Goal: Task Accomplishment & Management: Manage account settings

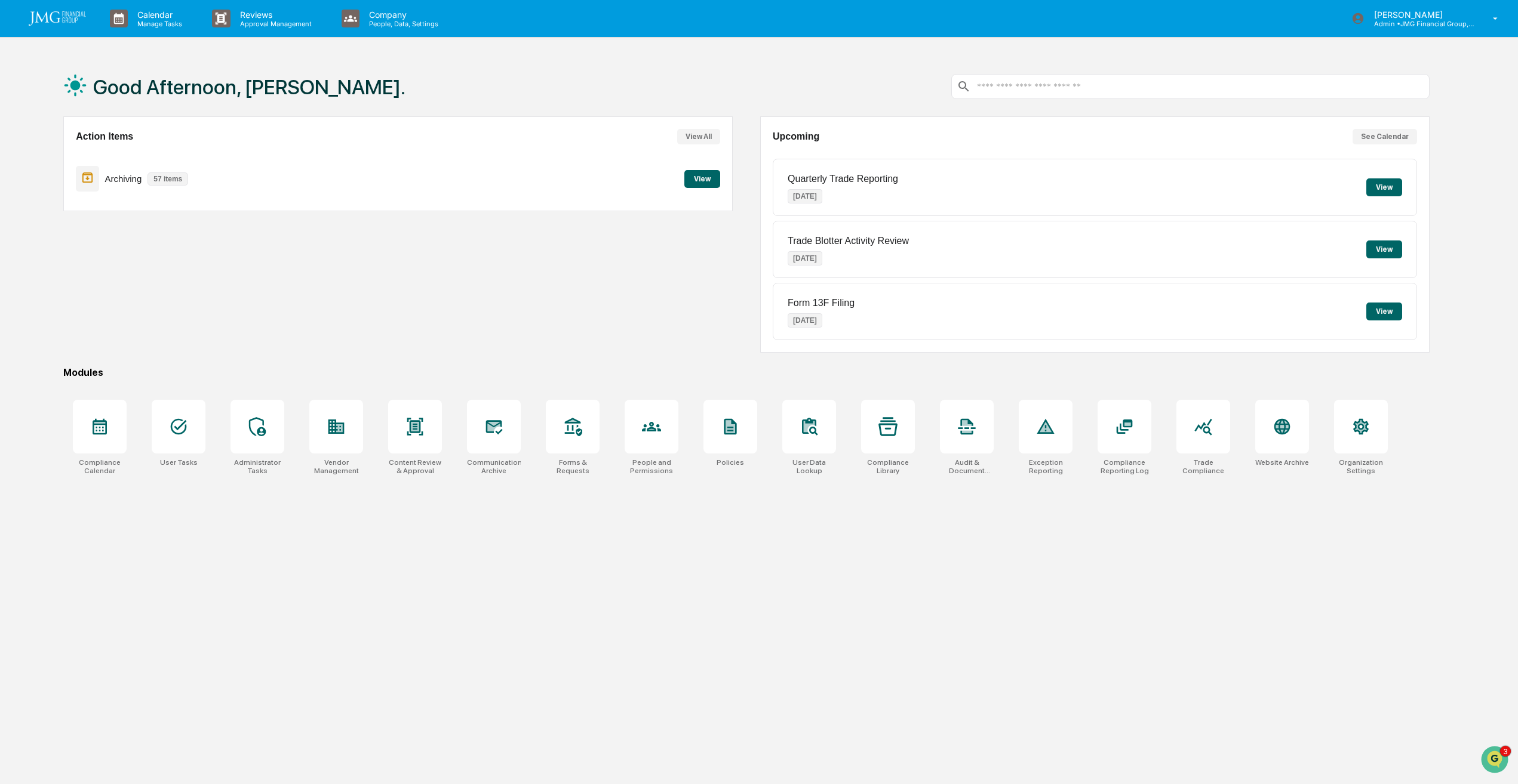
click at [1416, 19] on p "Admin • JMG Financial Group, Ltd." at bounding box center [1420, 23] width 111 height 9
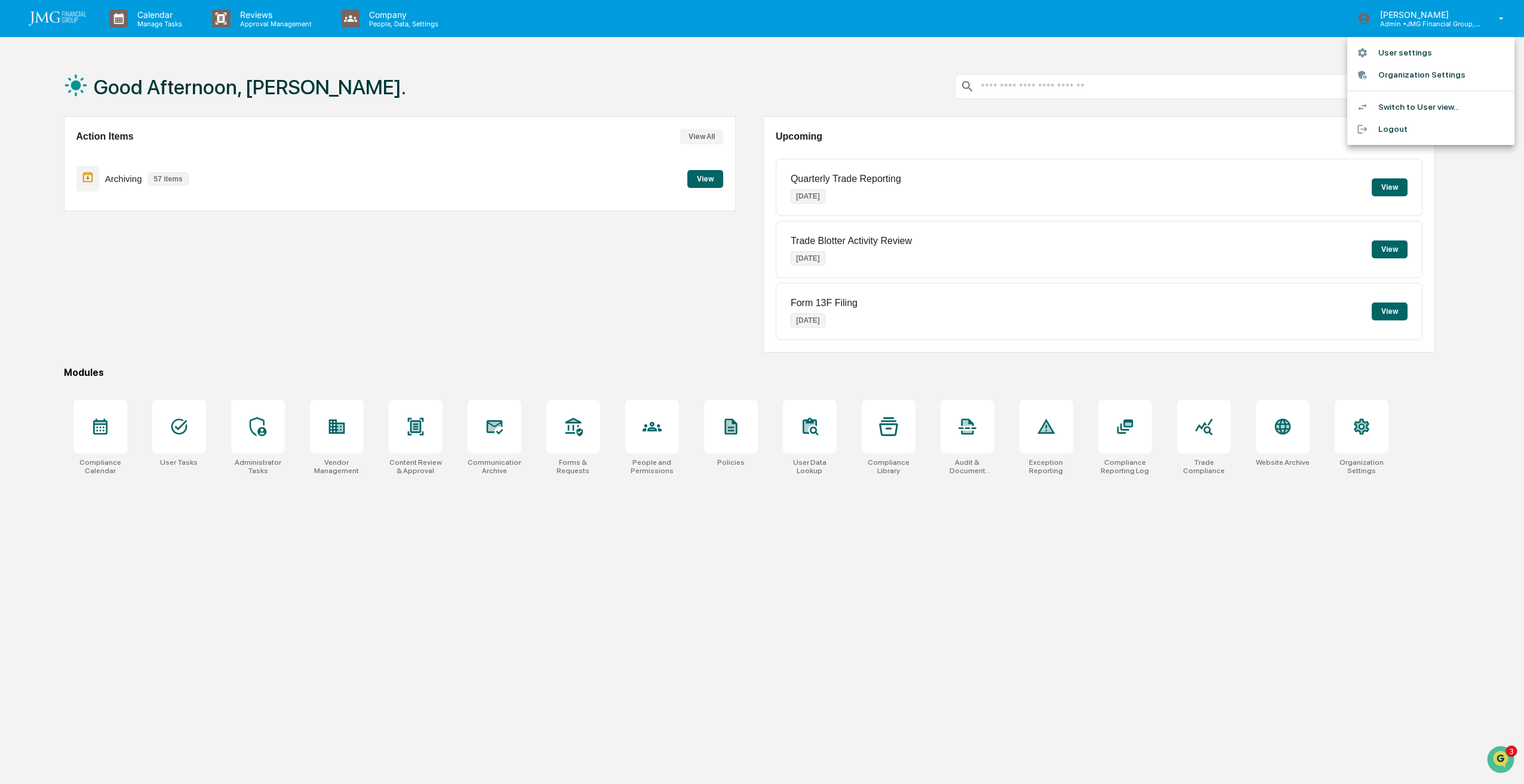
click at [1426, 80] on li "Organization Settings" at bounding box center [1431, 74] width 167 height 22
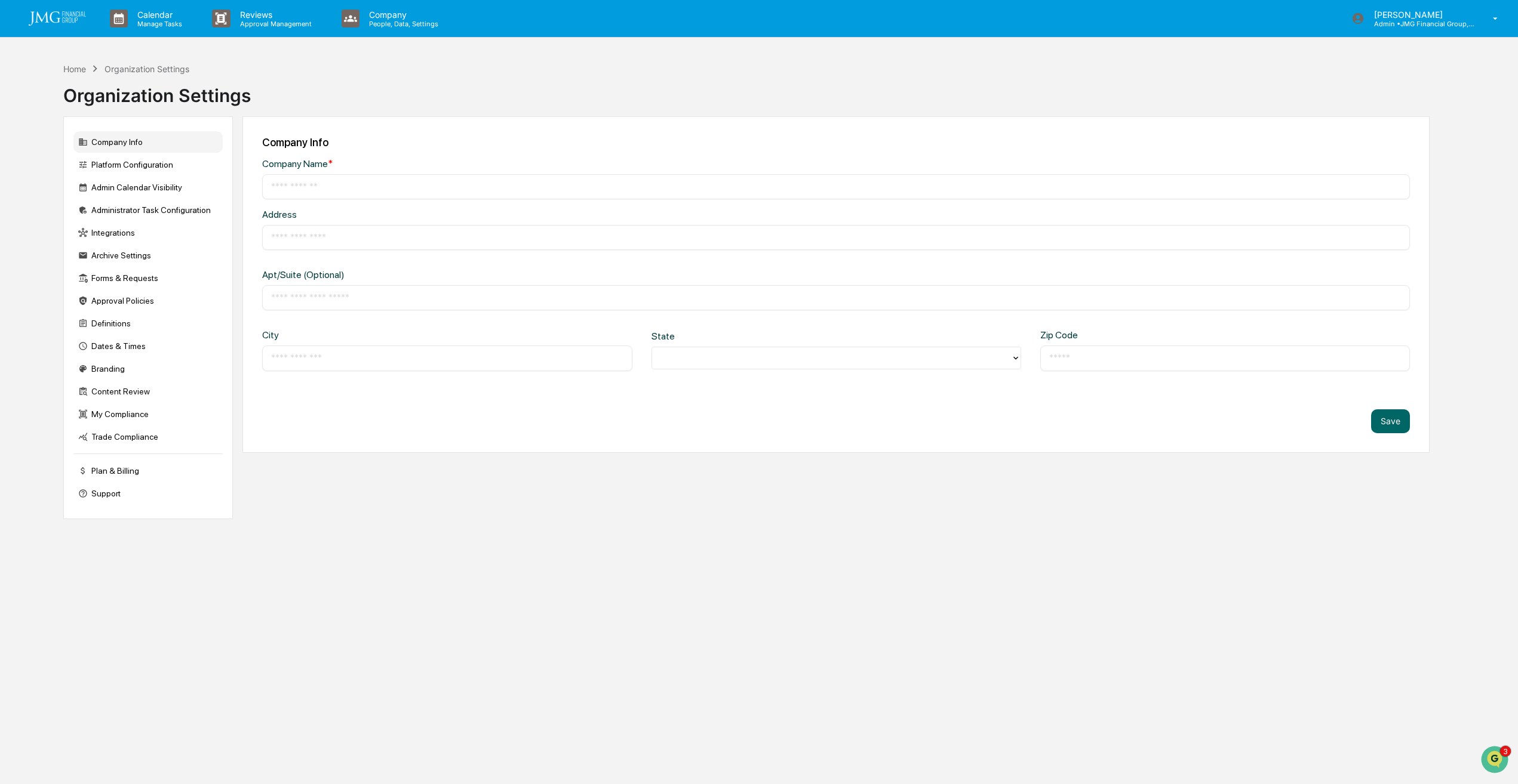
type input "**********"
type input "*****"
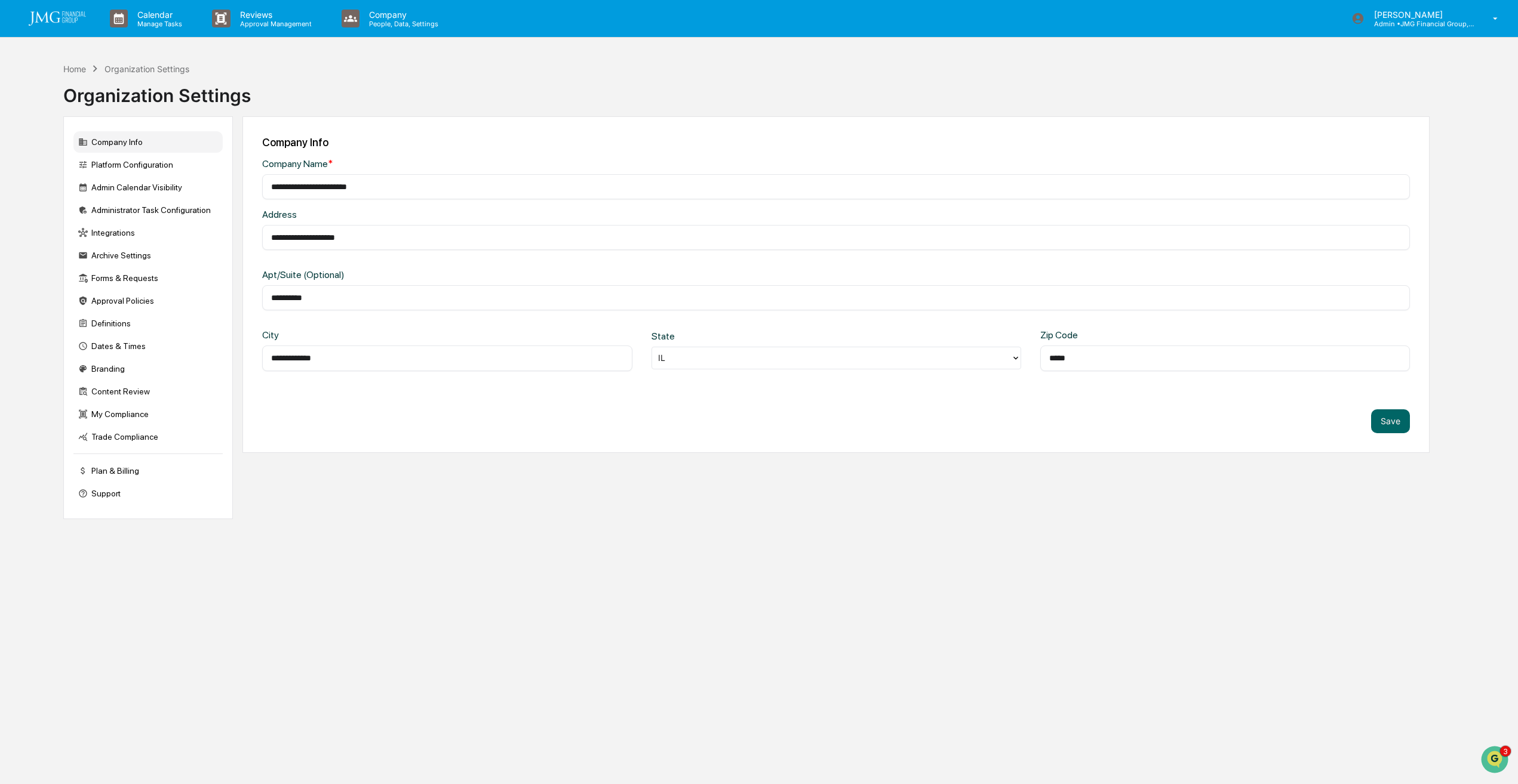
click at [124, 474] on div "Plan & Billing" at bounding box center [148, 471] width 150 height 22
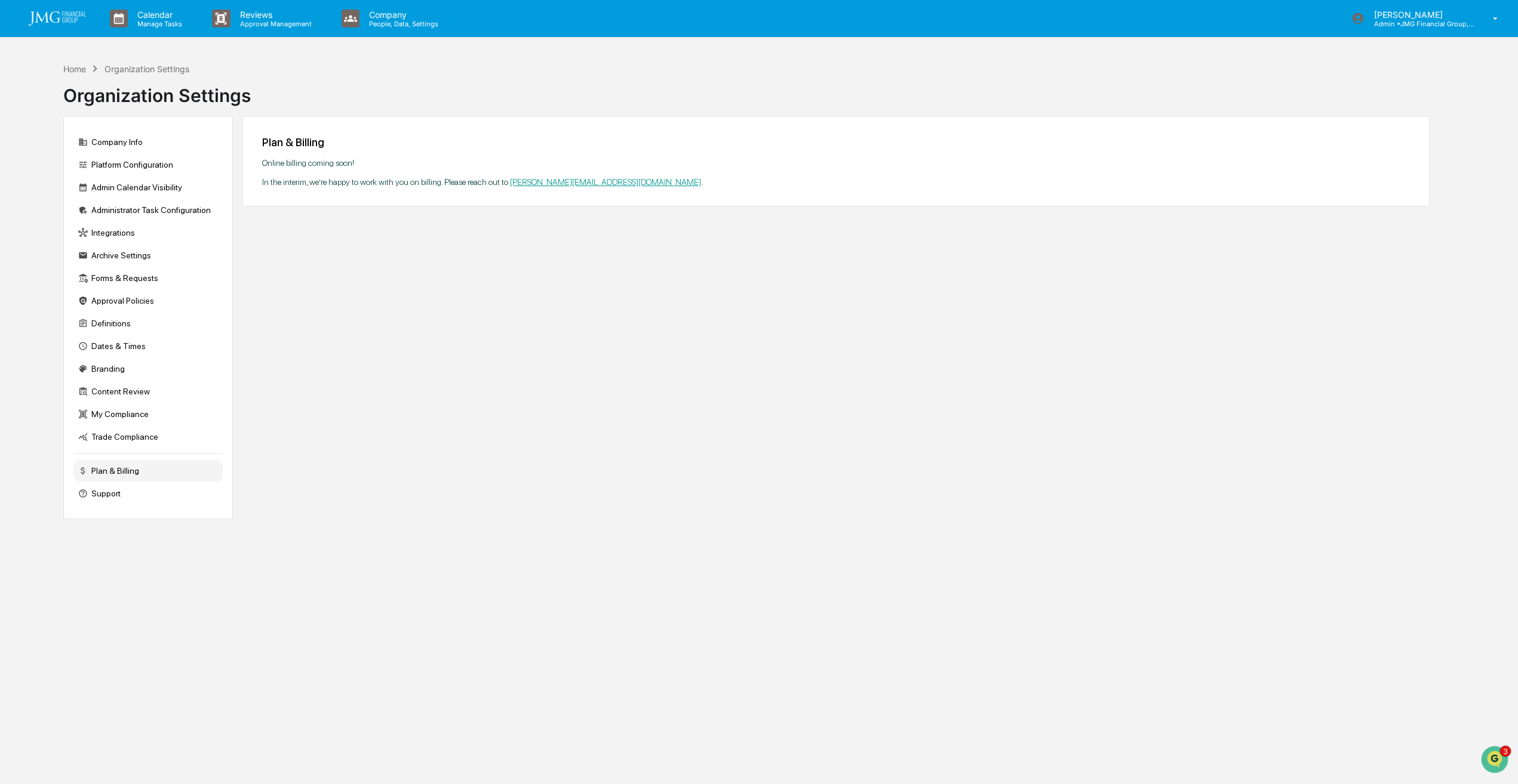
click at [1496, 758] on img "Open customer support" at bounding box center [1495, 760] width 27 height 22
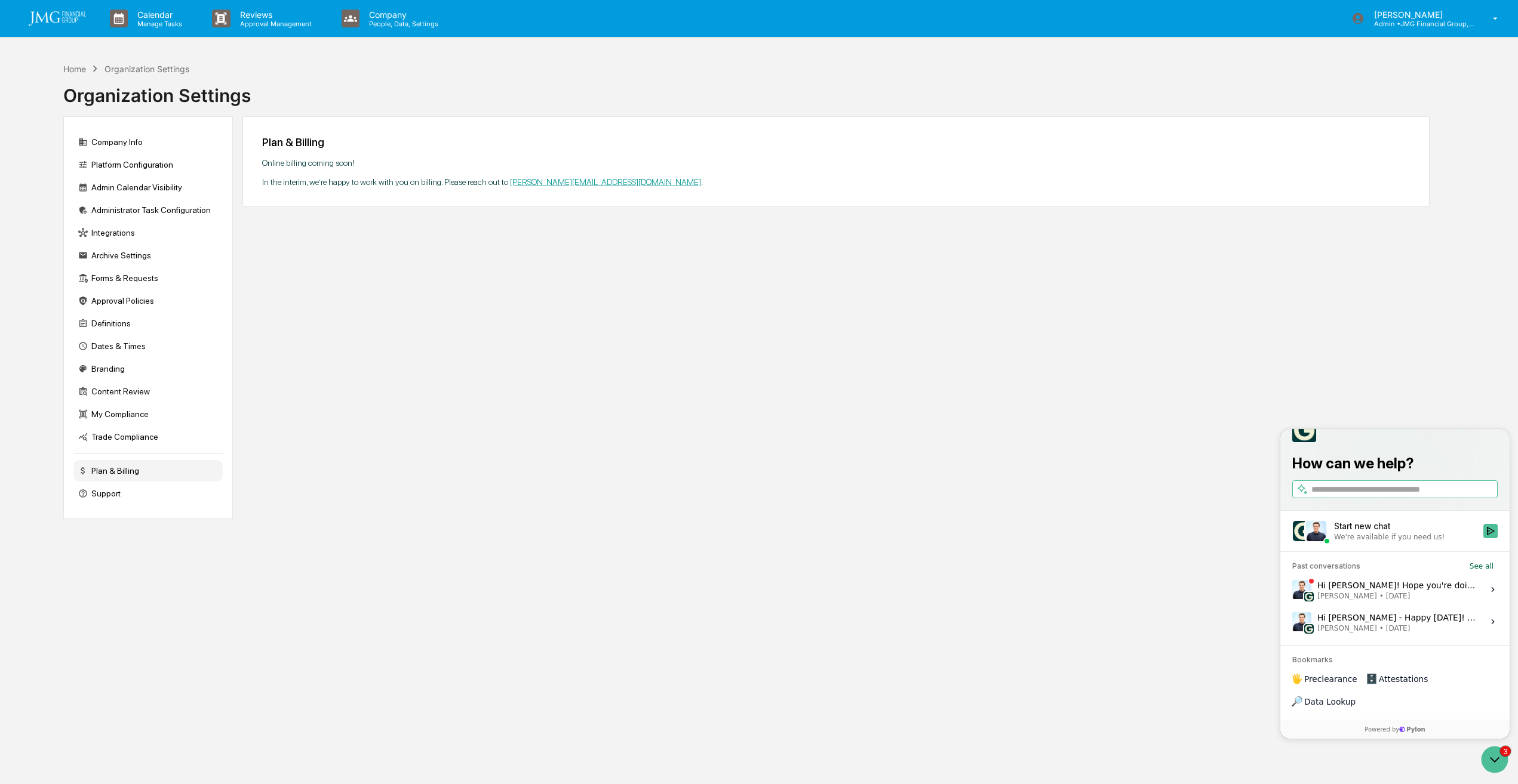
click at [1492, 573] on button "See all" at bounding box center [1482, 566] width 33 height 14
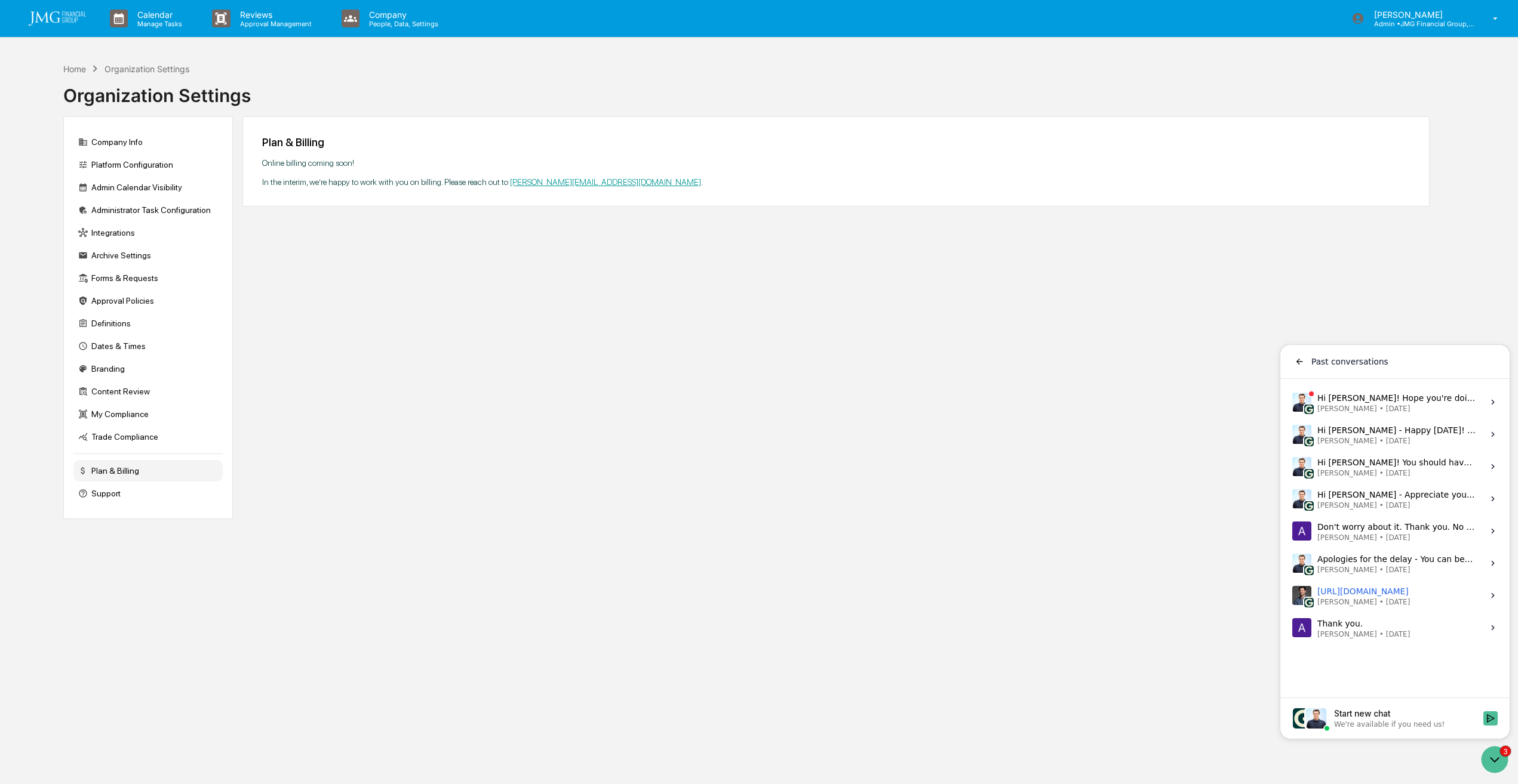
click at [1422, 437] on span "[PERSON_NAME] • [DATE]" at bounding box center [1396, 441] width 159 height 9
click at [1292, 435] on button "View issue" at bounding box center [1292, 435] width 1 height 1
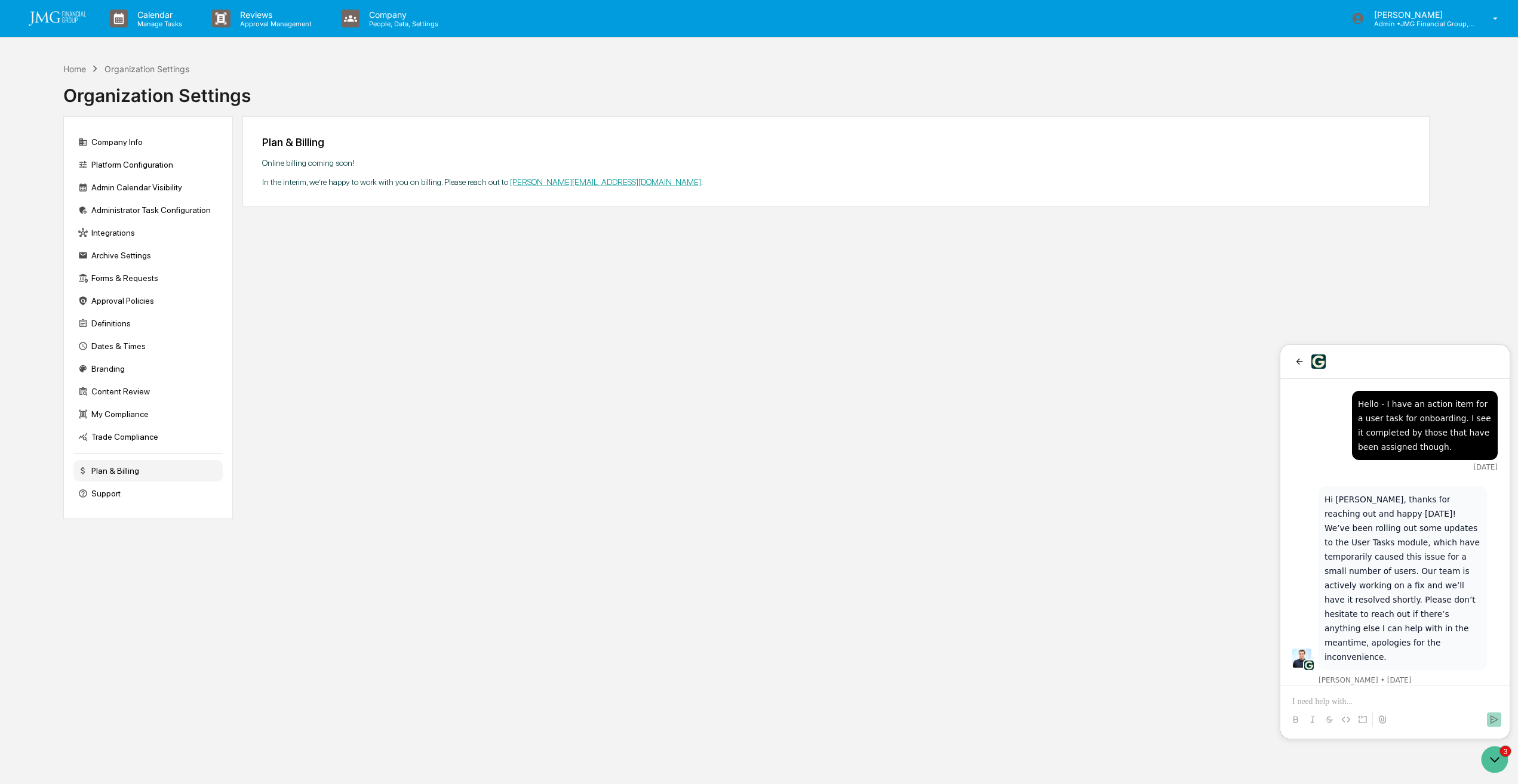
click at [1304, 359] on button "back" at bounding box center [1299, 362] width 14 height 14
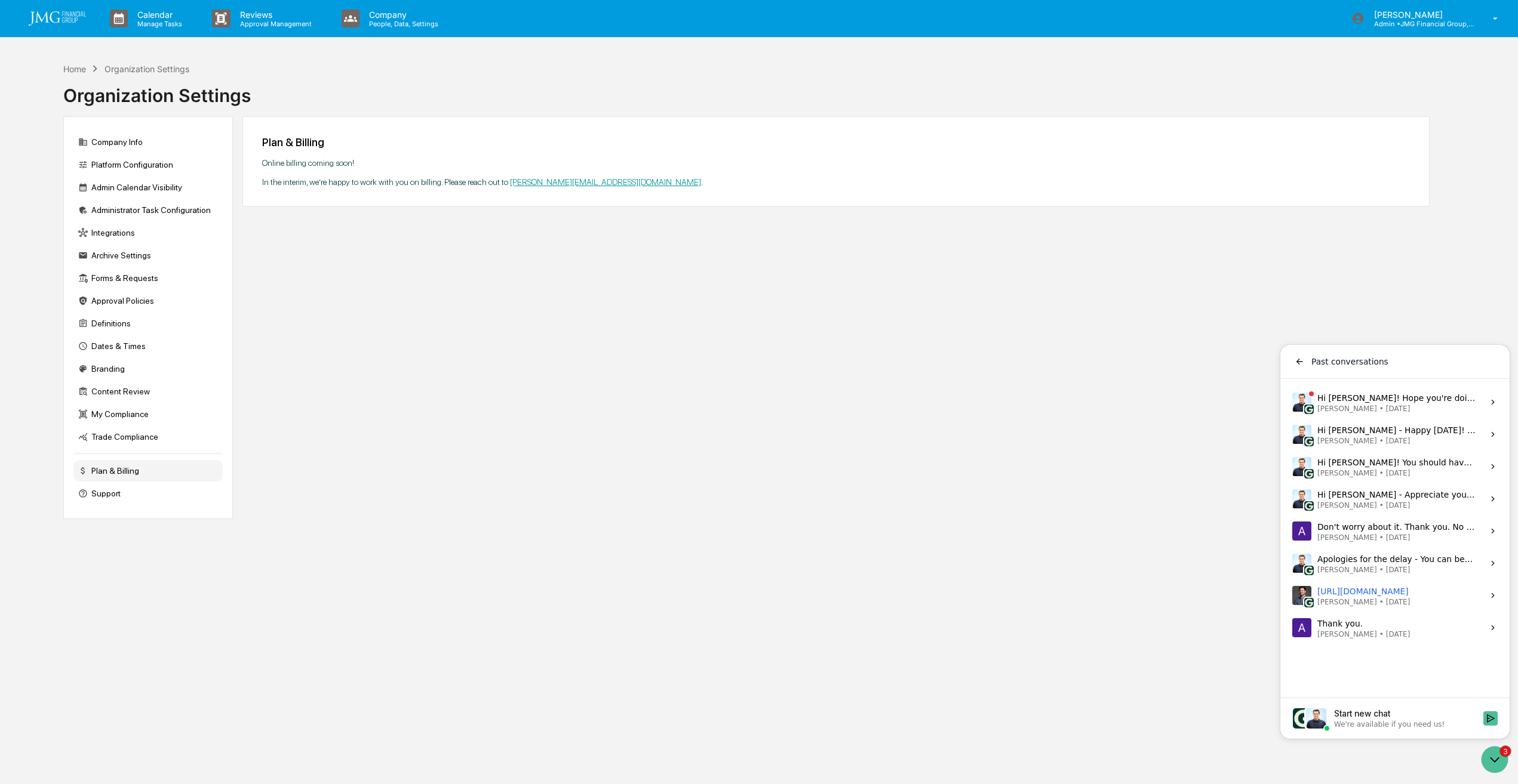
click at [1299, 363] on icon "back" at bounding box center [1299, 362] width 9 height 9
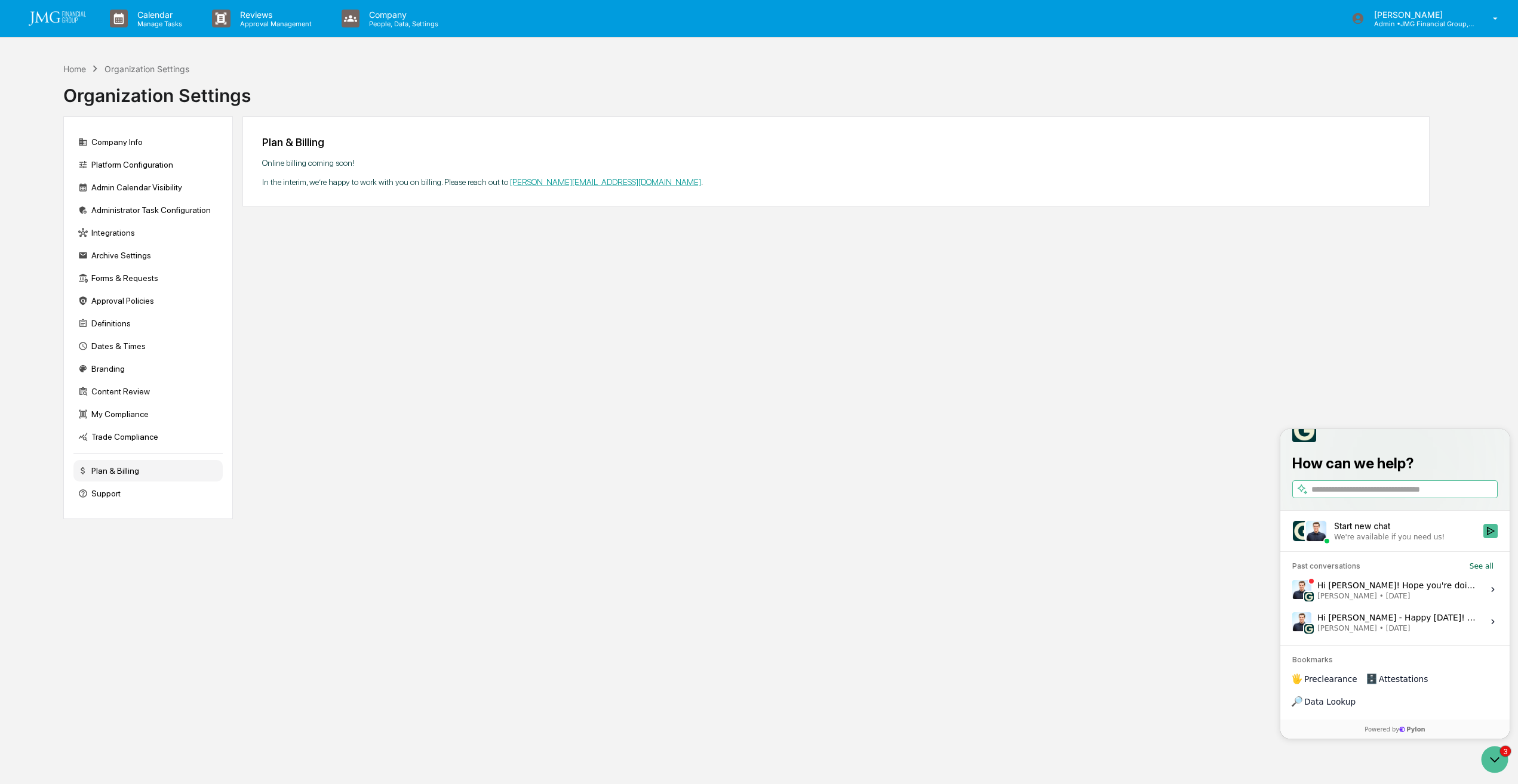
click at [1092, 442] on div "Plan & Billing Online billing coming soon! In the interim, we’re happy to work …" at bounding box center [836, 318] width 1187 height 403
click at [33, 6] on link at bounding box center [64, 19] width 71 height 37
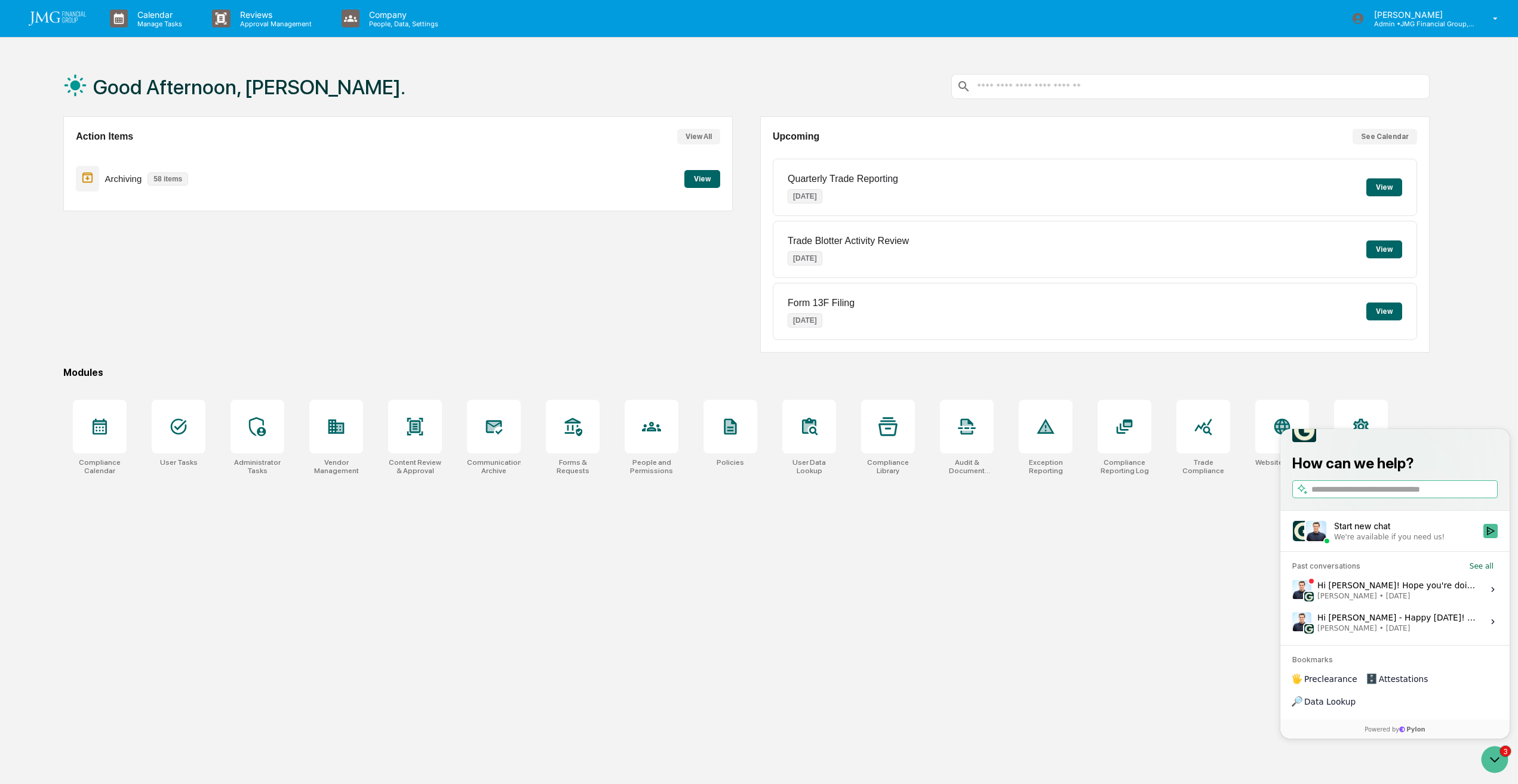
click at [1509, 754] on div "3" at bounding box center [1496, 760] width 33 height 30
